Goal: Information Seeking & Learning: Learn about a topic

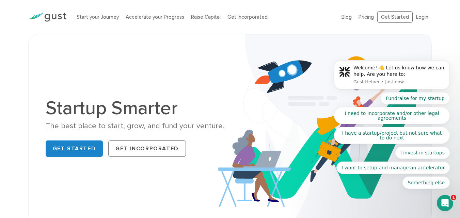
click at [423, 19] on body "Welcome! 👋 Let us know how we can help. Are you here to: Gust Helper • Just now…" at bounding box center [391, 76] width 131 height 241
click at [419, 19] on body "Welcome! 👋 Let us know how we can help. Are you here to: Gust Helper • Just now…" at bounding box center [391, 76] width 131 height 241
click at [423, 17] on body "Welcome! 👋 Let us know how we can help. Are you here to: Gust Helper • Just now…" at bounding box center [391, 76] width 131 height 241
click at [421, 18] on body "Welcome! 👋 Let us know how we can help. Are you here to: Gust Helper • Just now…" at bounding box center [391, 76] width 131 height 241
click at [85, 148] on link "Get Started" at bounding box center [74, 148] width 57 height 16
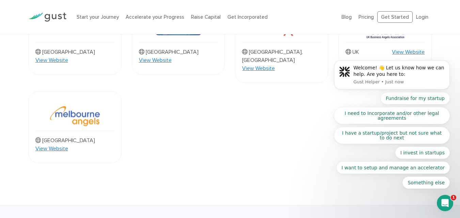
scroll to position [612, 0]
click at [68, 144] on link "View Website" at bounding box center [51, 148] width 33 height 8
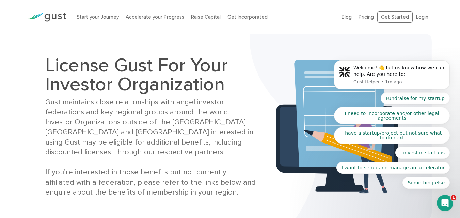
click at [411, 18] on body "Welcome! 👋 Let us know how we can help. Are you here to: Gust Helper • 1m ago F…" at bounding box center [391, 76] width 131 height 241
click at [420, 16] on body "Welcome! 👋 Let us know how we can help. Are you here to: Gust Helper • 1m ago F…" at bounding box center [391, 76] width 131 height 241
click at [395, 18] on body "Welcome! 👋 Let us know how we can help. Are you here to: Gust Helper • 1m ago F…" at bounding box center [391, 76] width 131 height 241
click at [414, 15] on body "Welcome! 👋 Let us know how we can help. Are you here to: Gust Helper • 1m ago F…" at bounding box center [391, 76] width 131 height 241
